Goal: Task Accomplishment & Management: Manage account settings

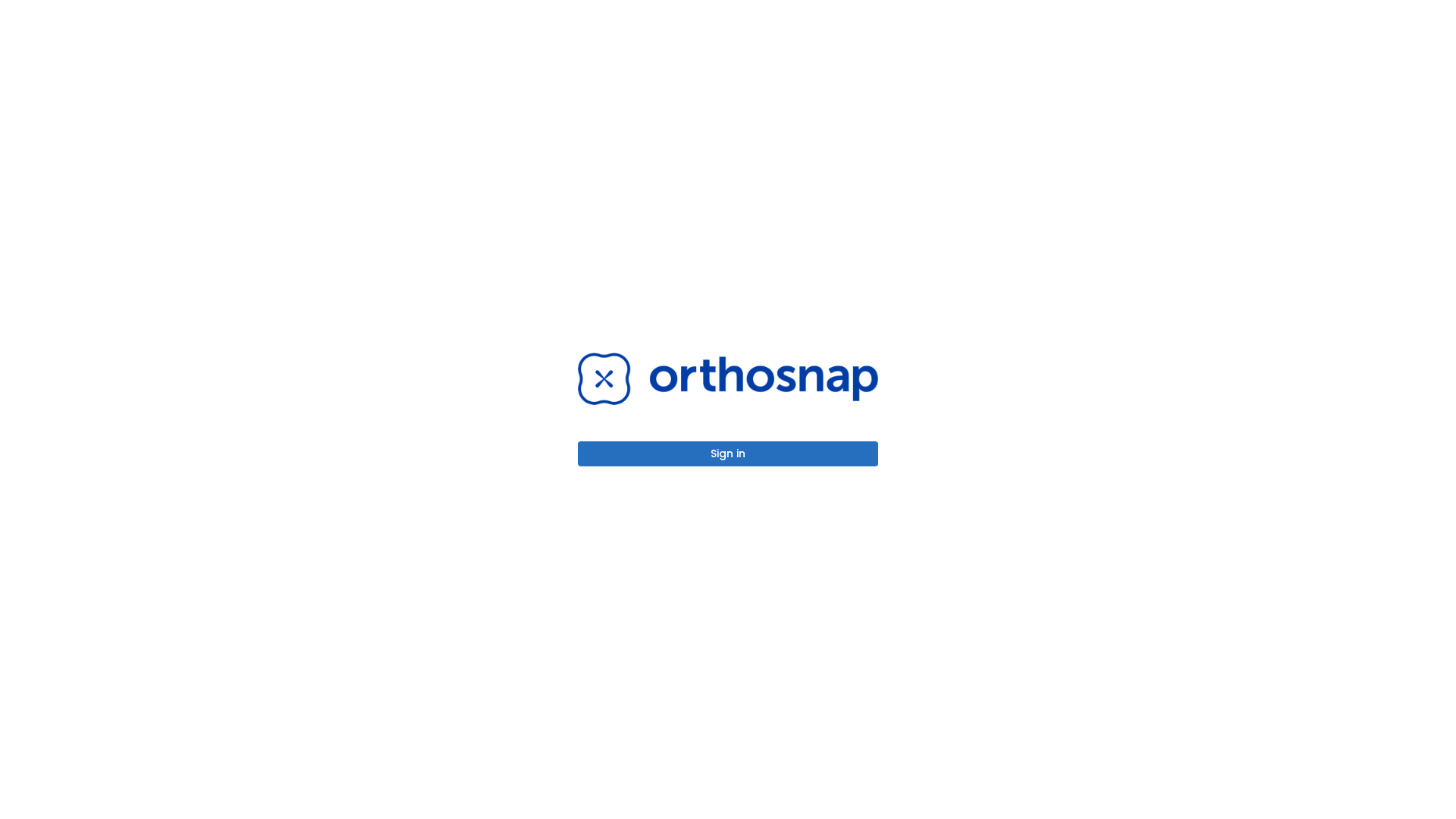
click at [728, 453] on button "Sign in" at bounding box center [728, 453] width 300 height 25
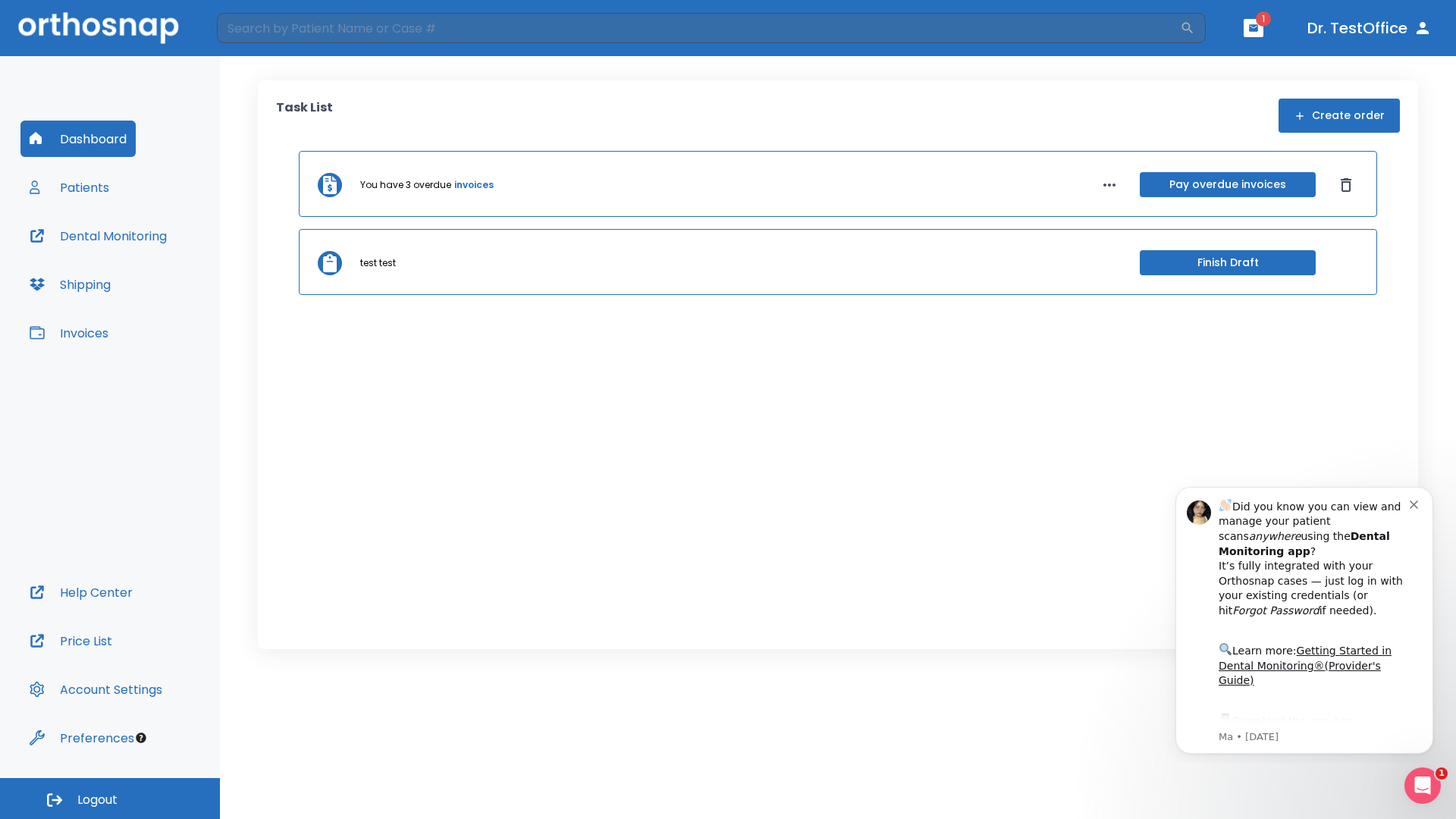
click at [110, 798] on span "Logout" at bounding box center [97, 800] width 40 height 17
